Goal: Participate in discussion

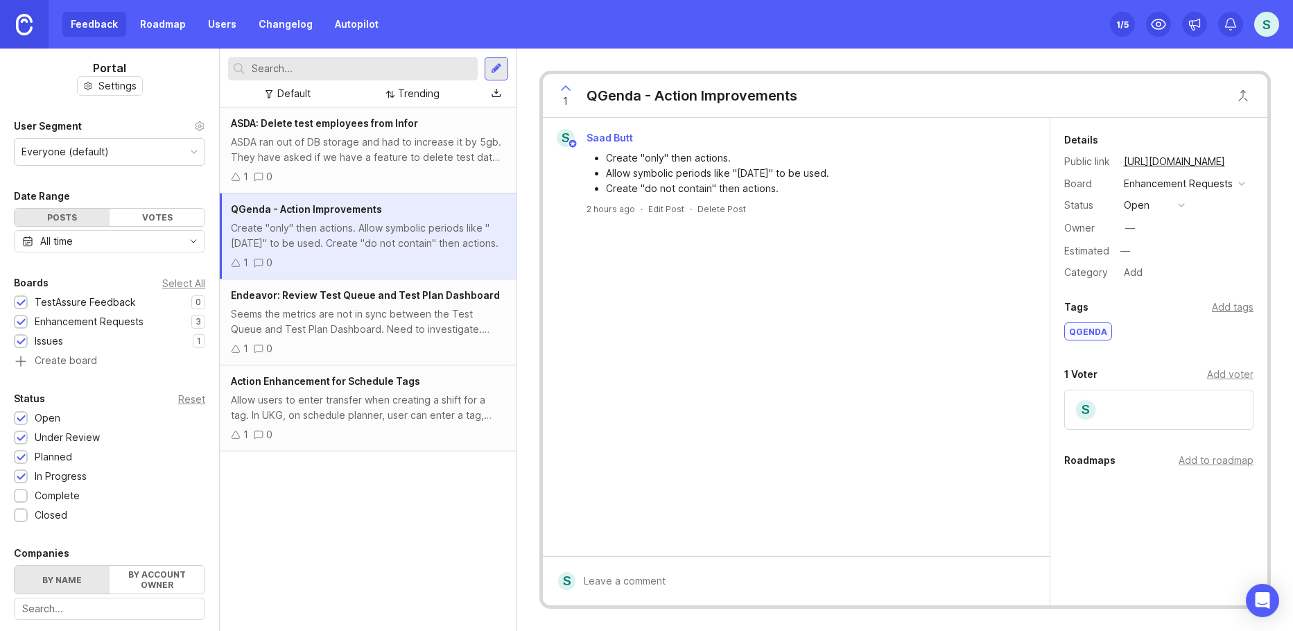
click at [360, 336] on div "Seems the metrics are not in sync between the Test Queue and Test Plan Dashboar…" at bounding box center [368, 322] width 275 height 31
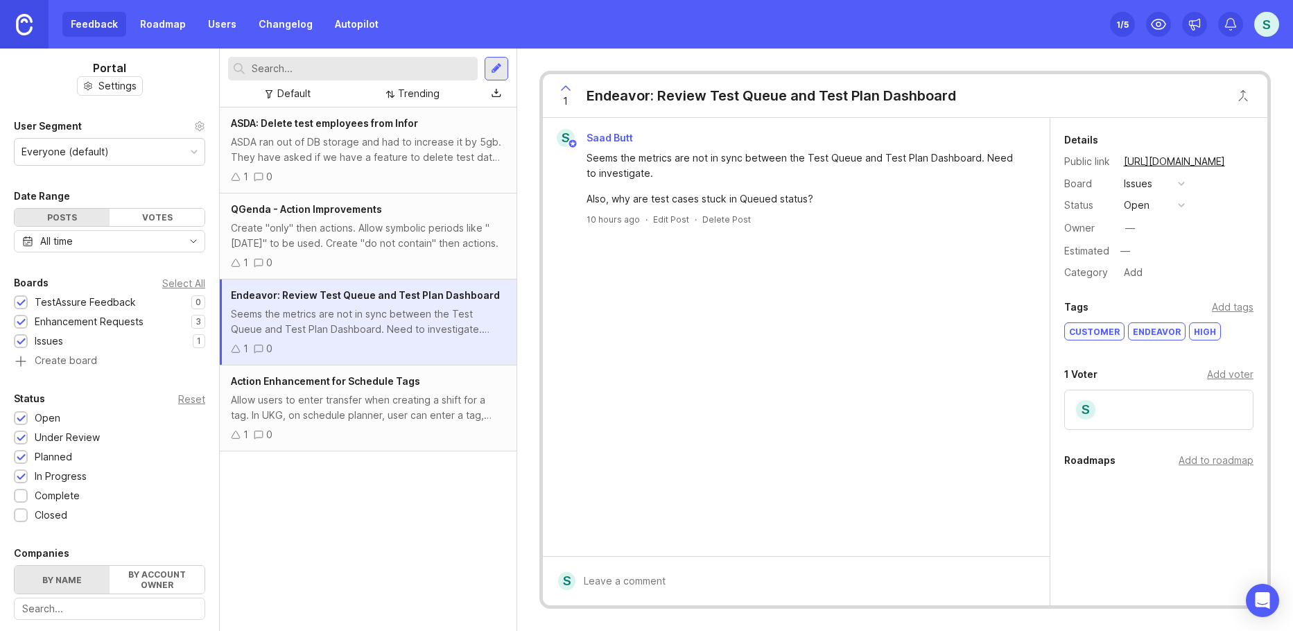
click at [362, 259] on div "1 0" at bounding box center [368, 262] width 275 height 15
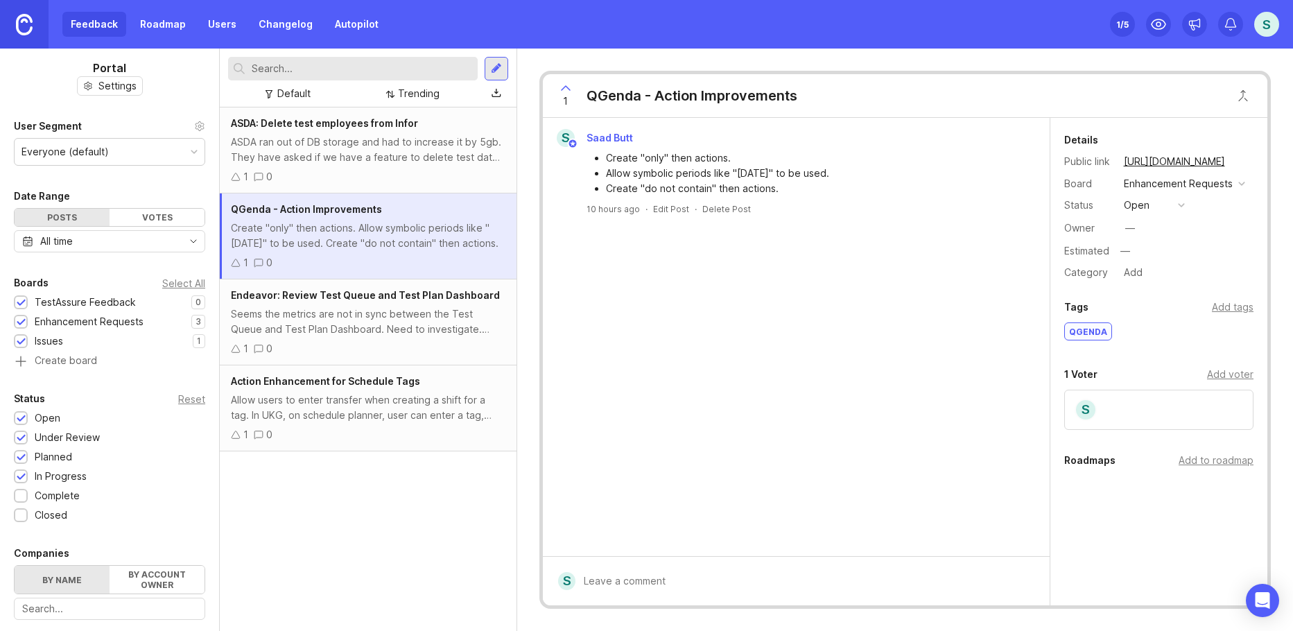
click at [313, 355] on div "1 0" at bounding box center [368, 348] width 275 height 15
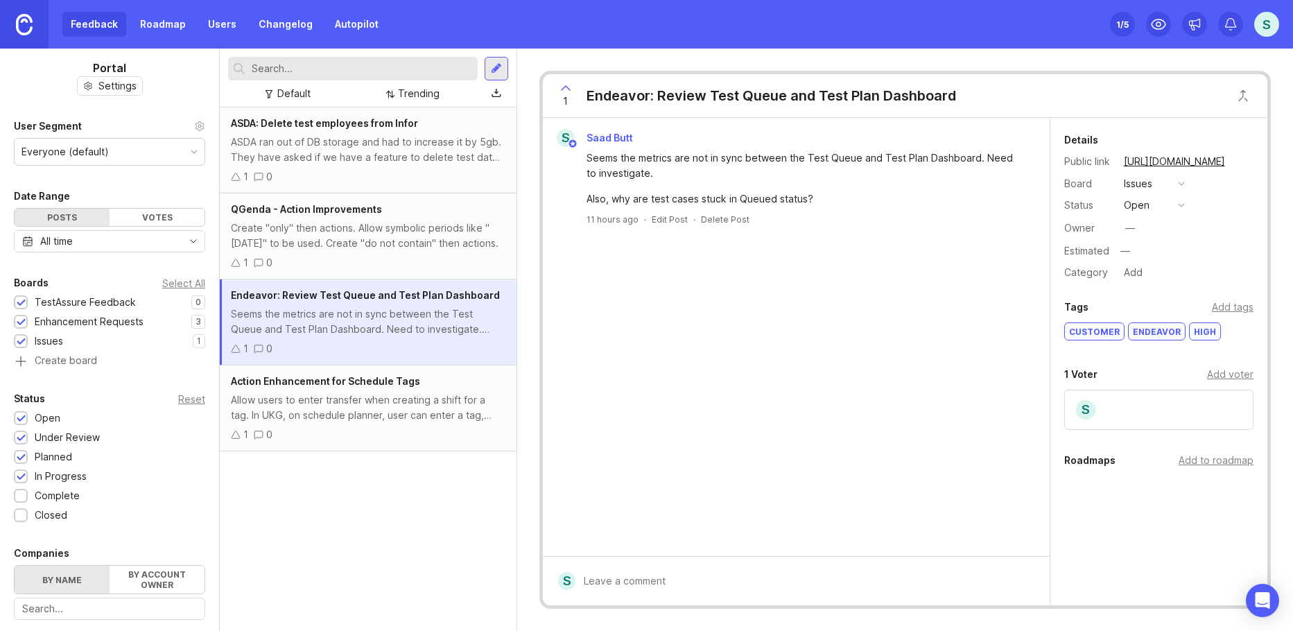
click at [365, 402] on div "Allow users to enter transfer when creating a shift for a tag. In UKG, on sched…" at bounding box center [368, 408] width 275 height 31
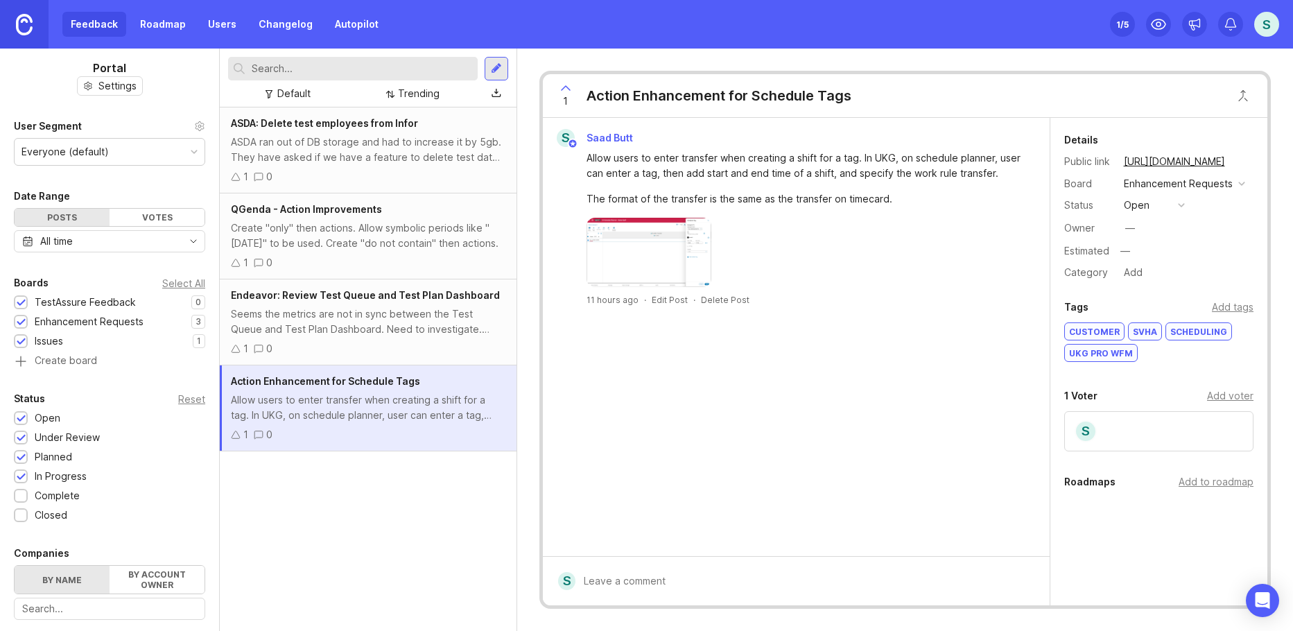
click at [1187, 214] on button "open" at bounding box center [1154, 205] width 69 height 18
click at [1132, 298] on div "planned" at bounding box center [1149, 297] width 44 height 12
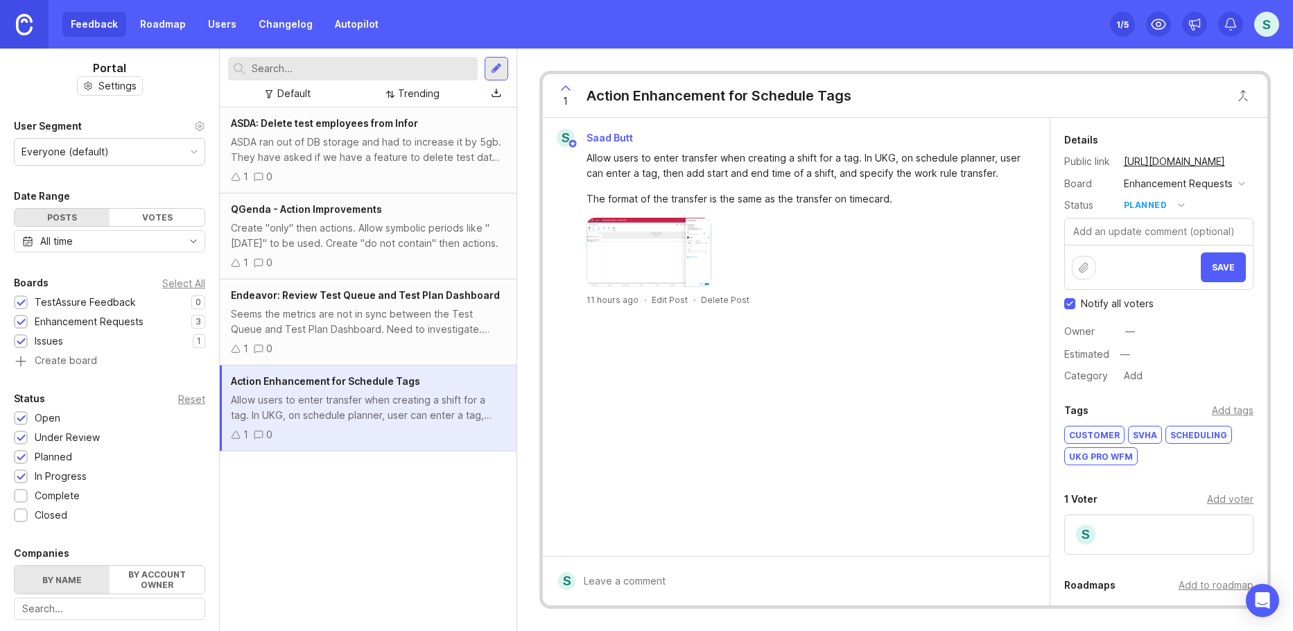
click at [641, 261] on img at bounding box center [649, 252] width 125 height 69
